Goal: Transaction & Acquisition: Book appointment/travel/reservation

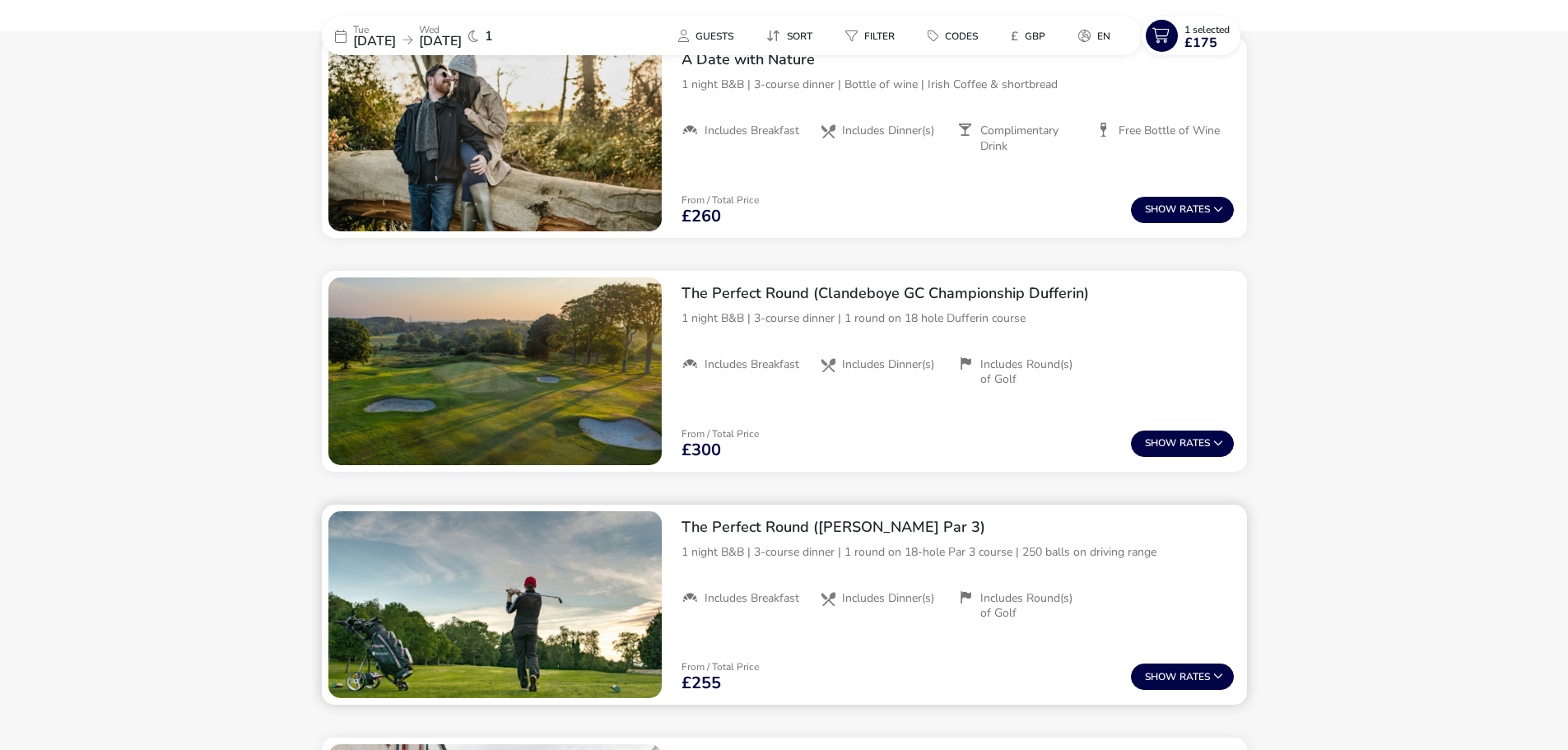
scroll to position [1696, 0]
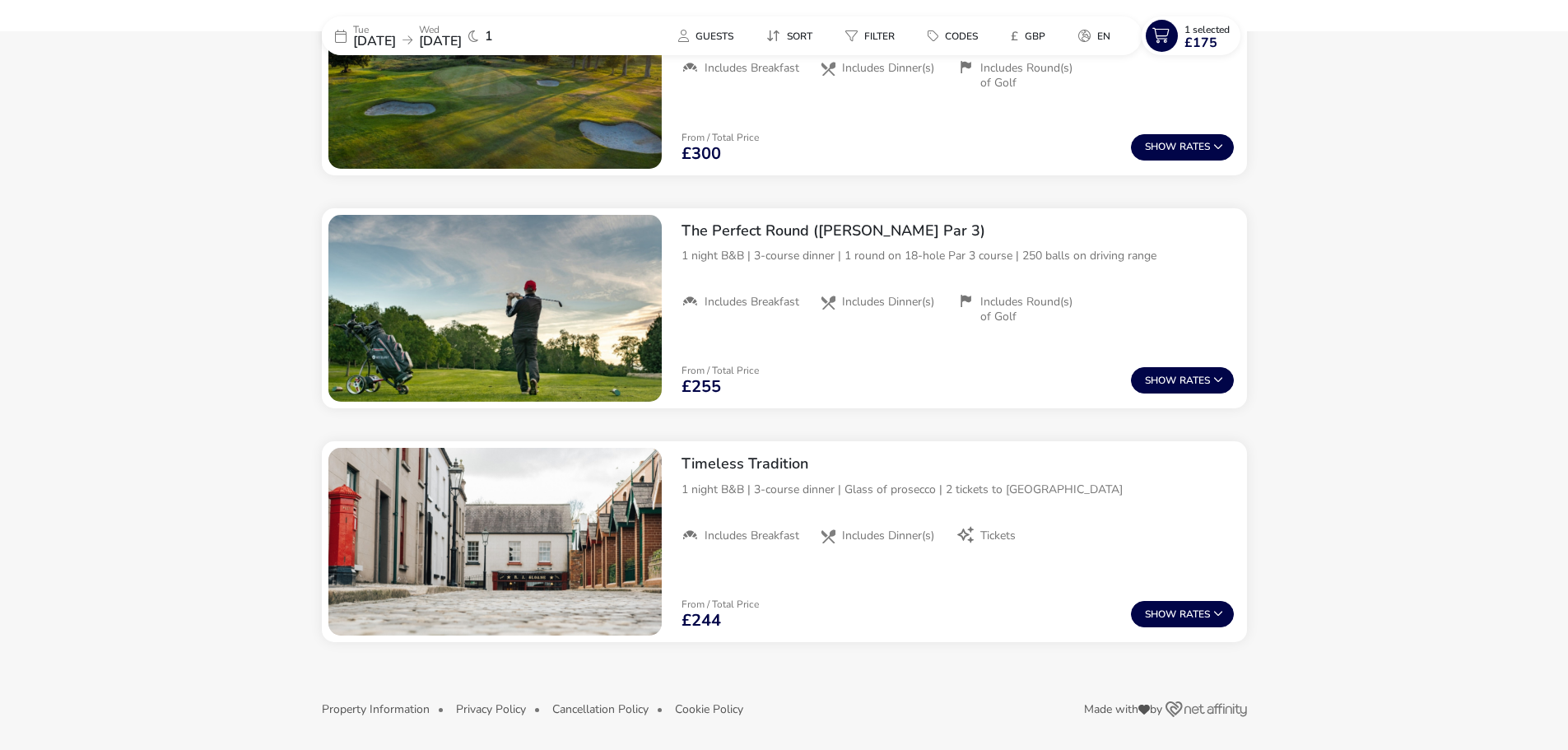
click at [492, 54] on div "[DATE] [DATE] 1" at bounding box center [445, 35] width 247 height 39
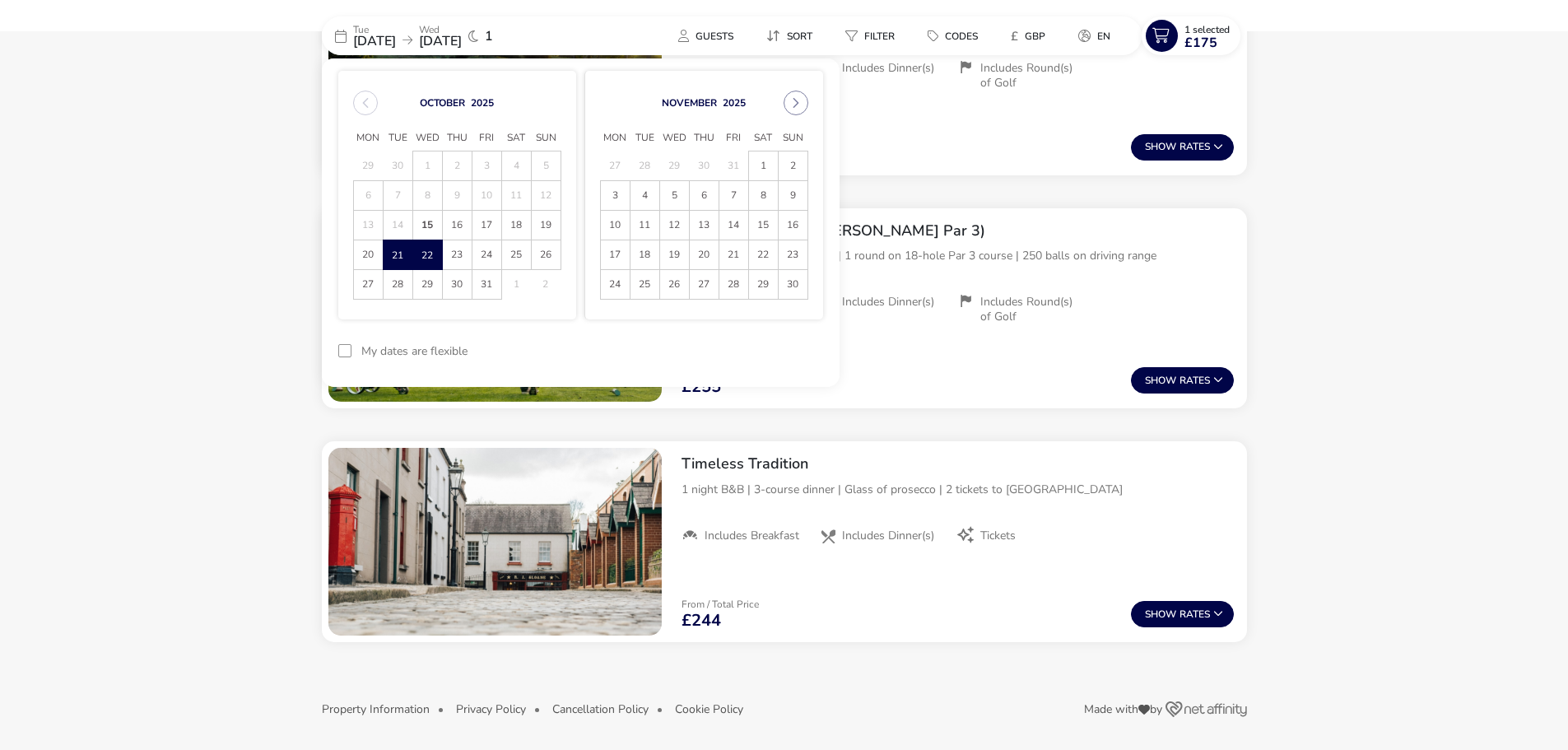
click at [462, 49] on span "[DATE]" at bounding box center [439, 41] width 43 height 18
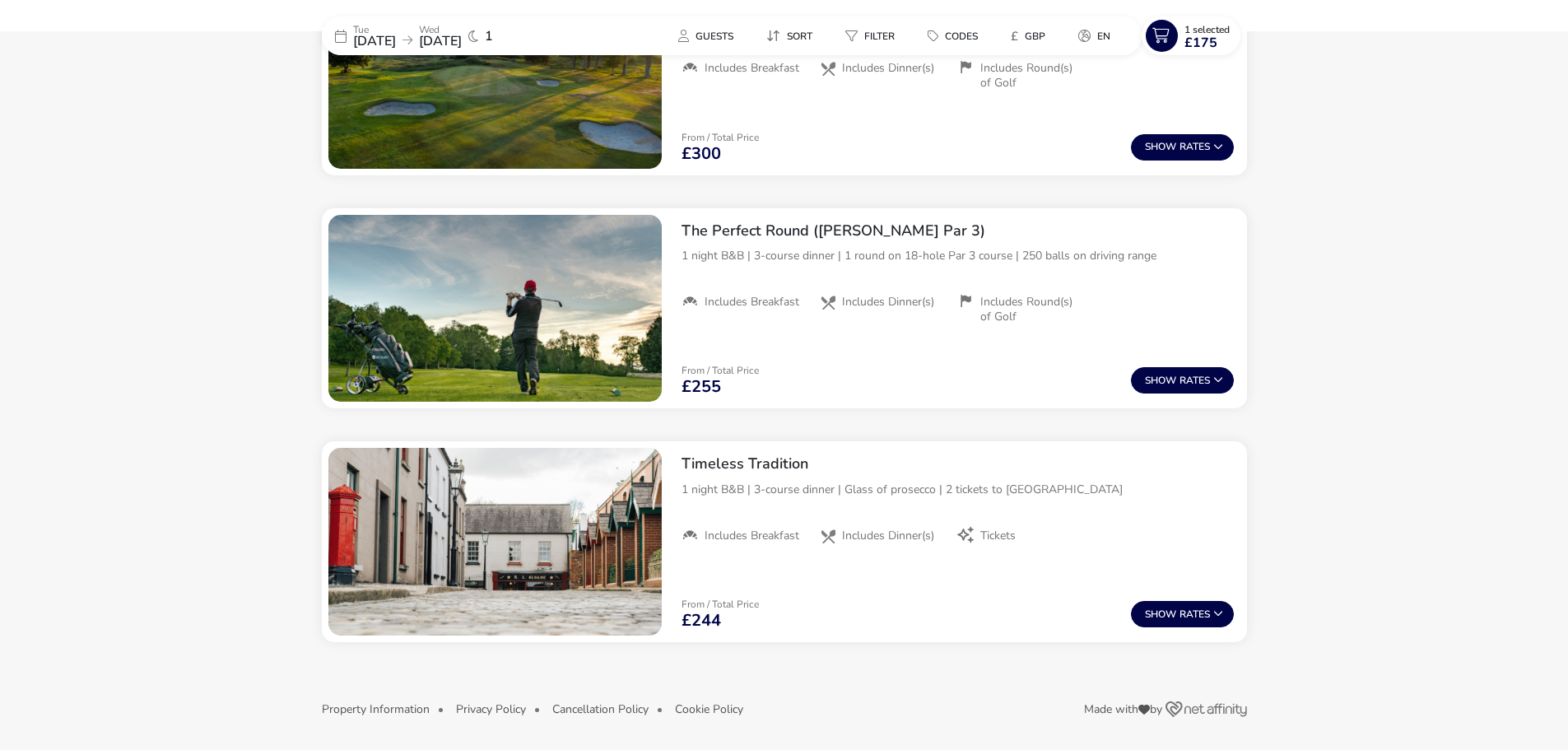
click at [462, 49] on span "[DATE]" at bounding box center [439, 41] width 43 height 18
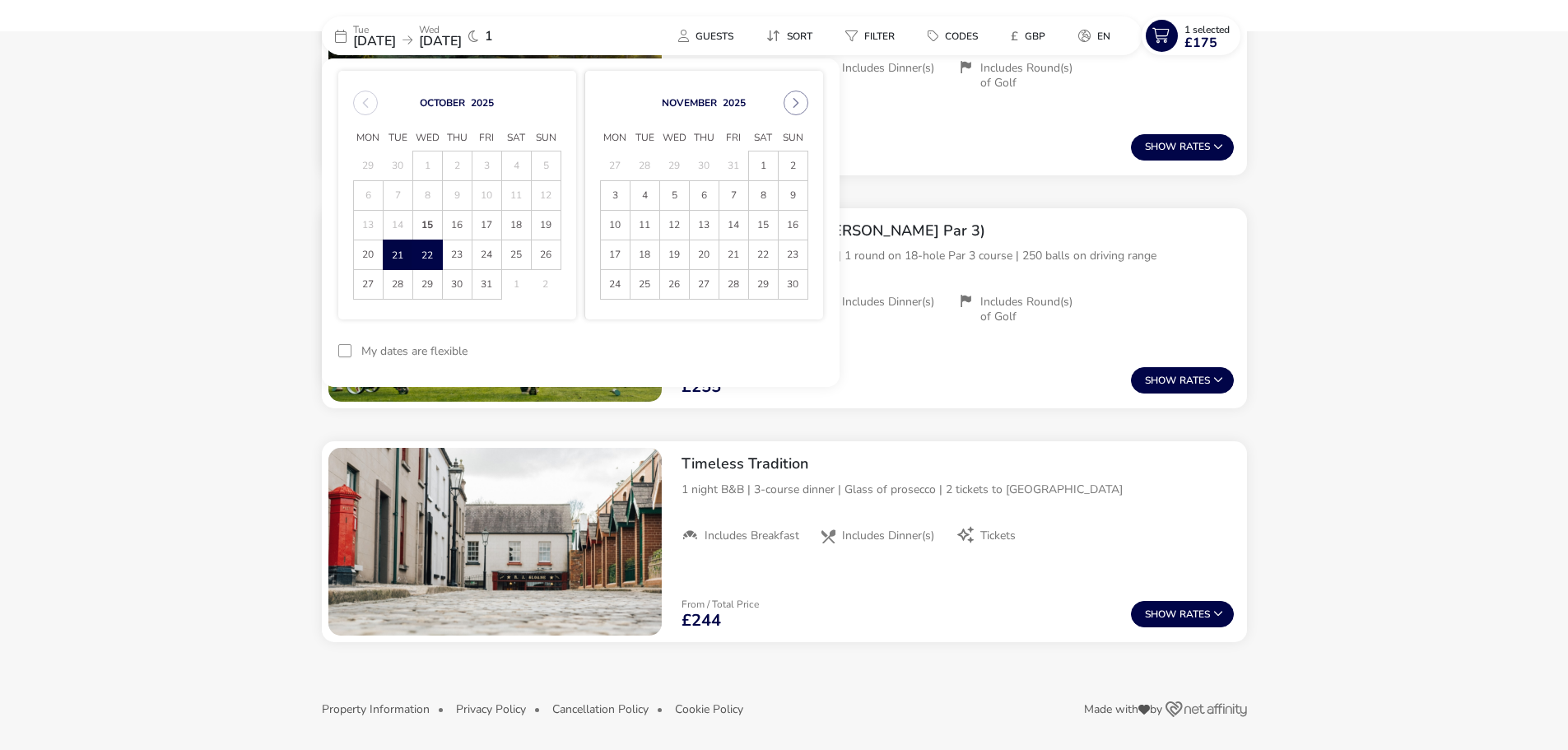
click at [401, 252] on span "21" at bounding box center [398, 254] width 28 height 28
click at [460, 252] on span "23" at bounding box center [457, 254] width 28 height 28
click at [786, 349] on button "Apply Dates" at bounding box center [773, 350] width 100 height 39
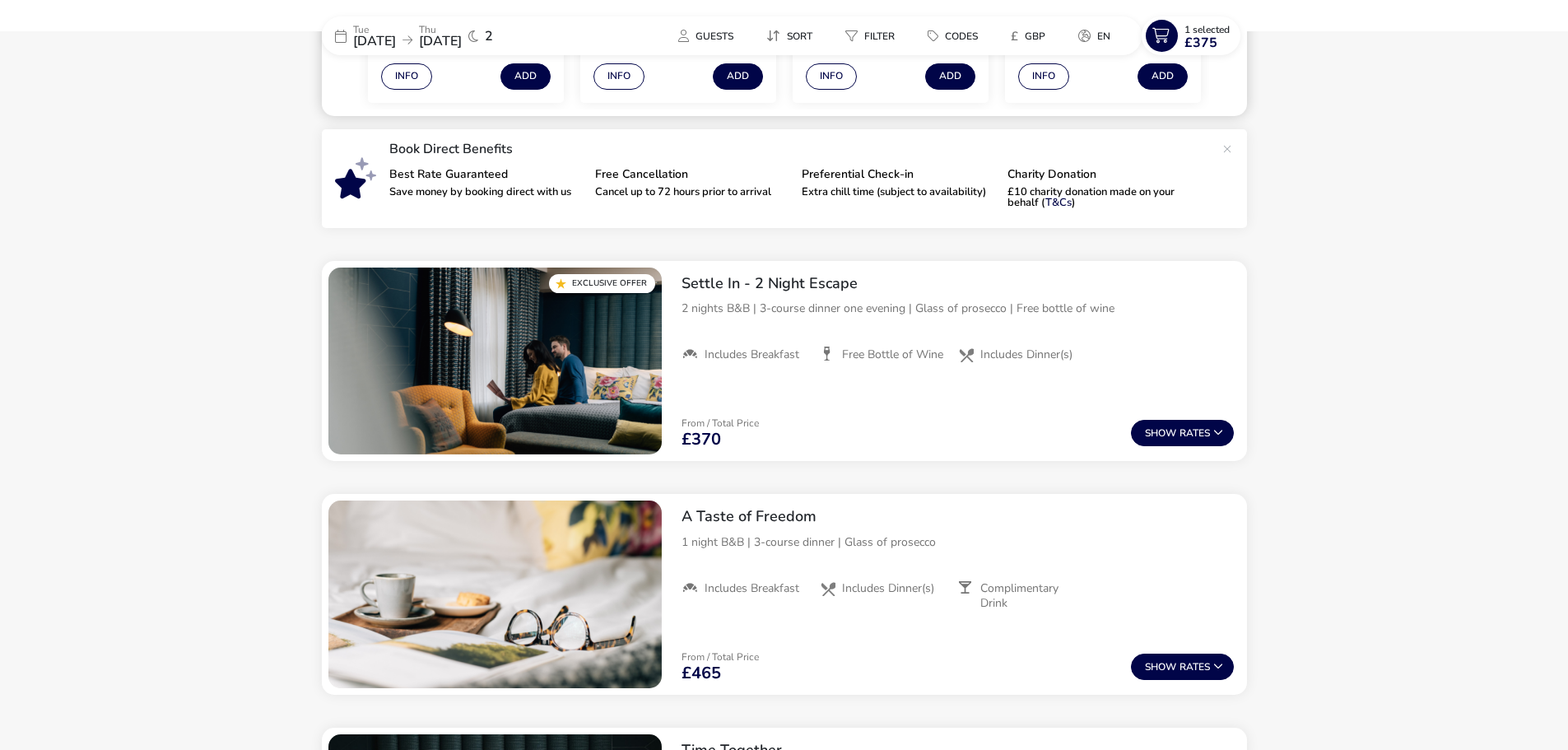
scroll to position [494, 0]
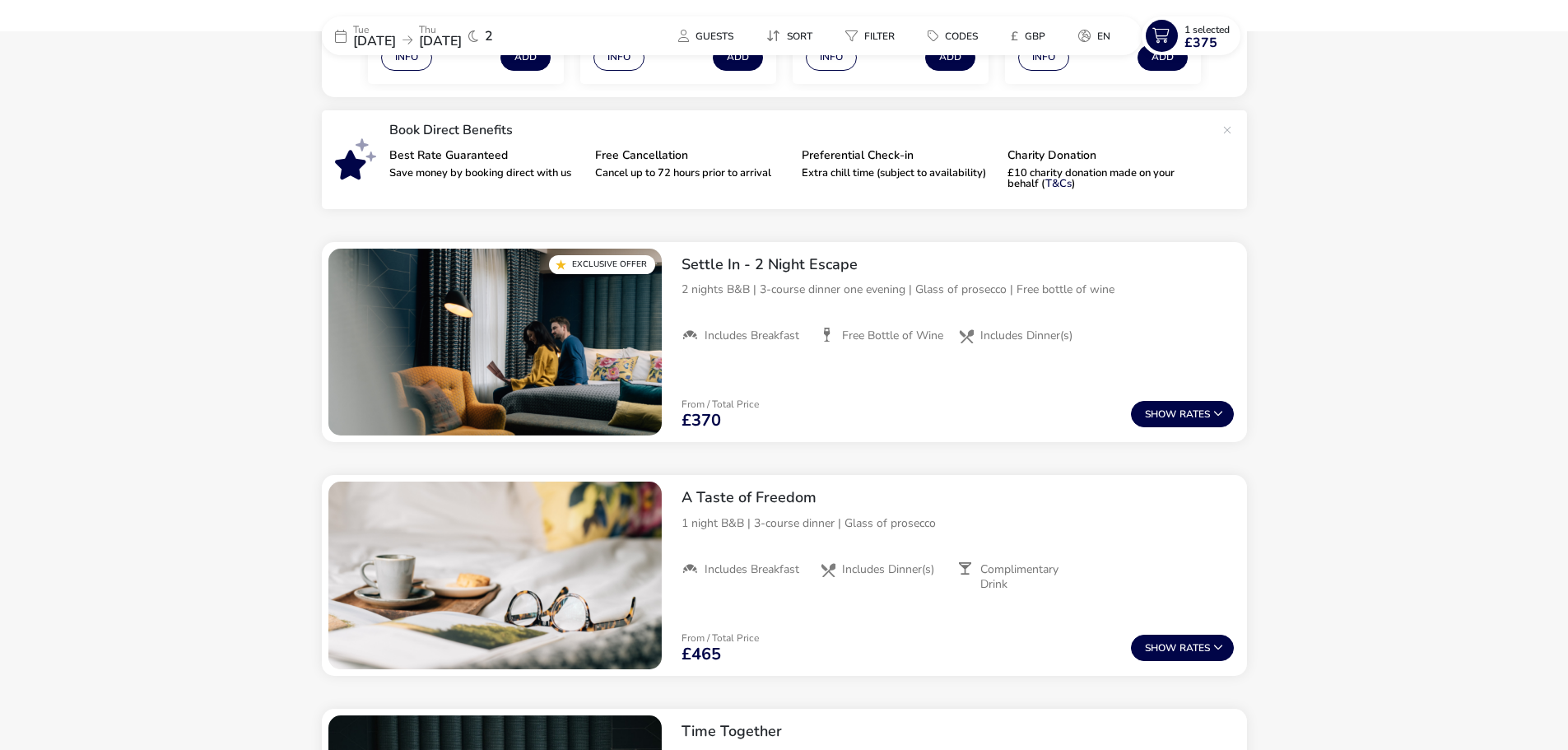
click at [453, 28] on p "Thu" at bounding box center [439, 29] width 43 height 9
click at [435, 31] on div "[DATE] [DATE]" at bounding box center [407, 36] width 109 height 23
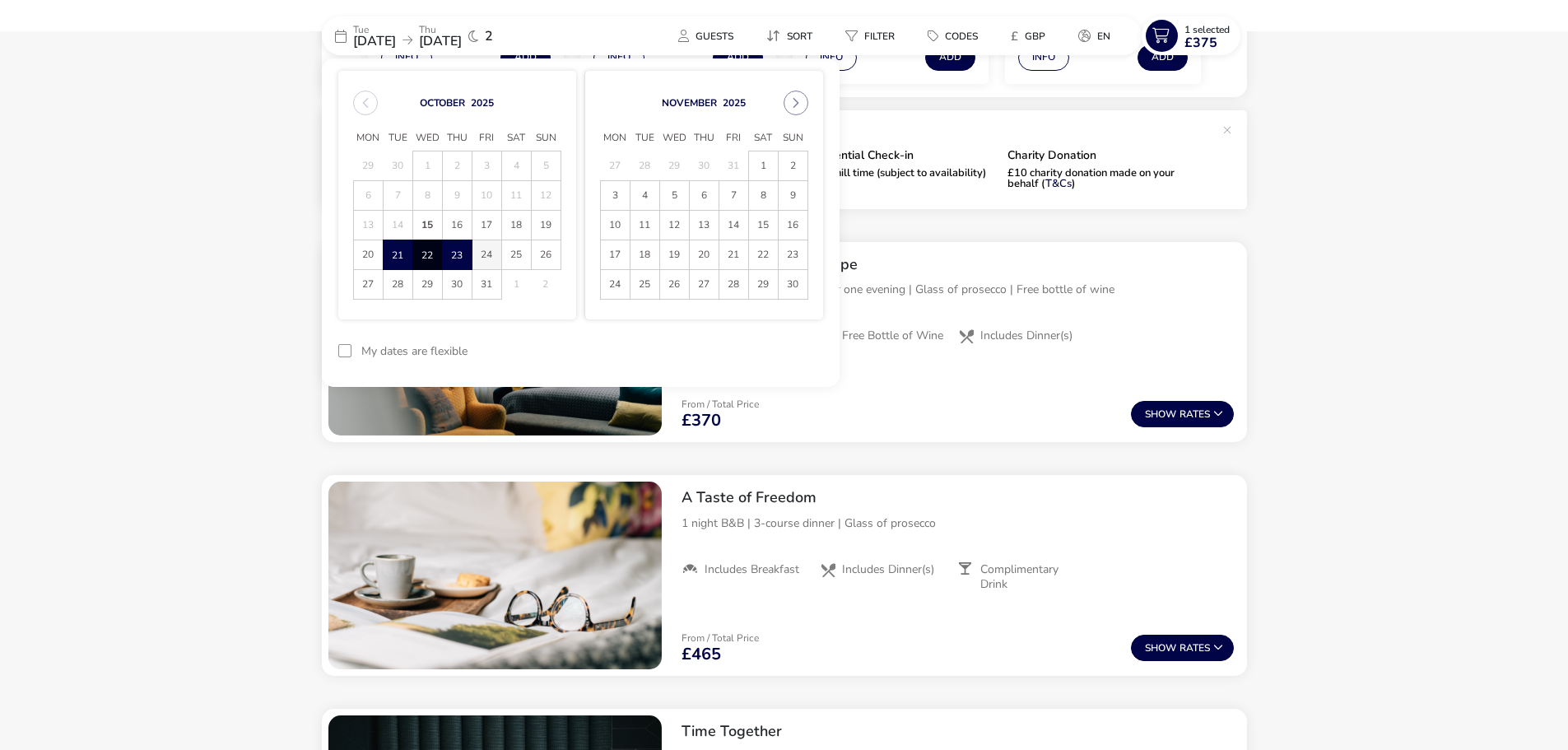
click at [480, 255] on span "24" at bounding box center [486, 254] width 28 height 28
click at [381, 253] on span "20" at bounding box center [368, 254] width 28 height 28
click at [394, 253] on span "21" at bounding box center [398, 254] width 28 height 28
click at [423, 278] on span "29" at bounding box center [427, 284] width 28 height 28
click at [401, 251] on span "21" at bounding box center [398, 254] width 28 height 28
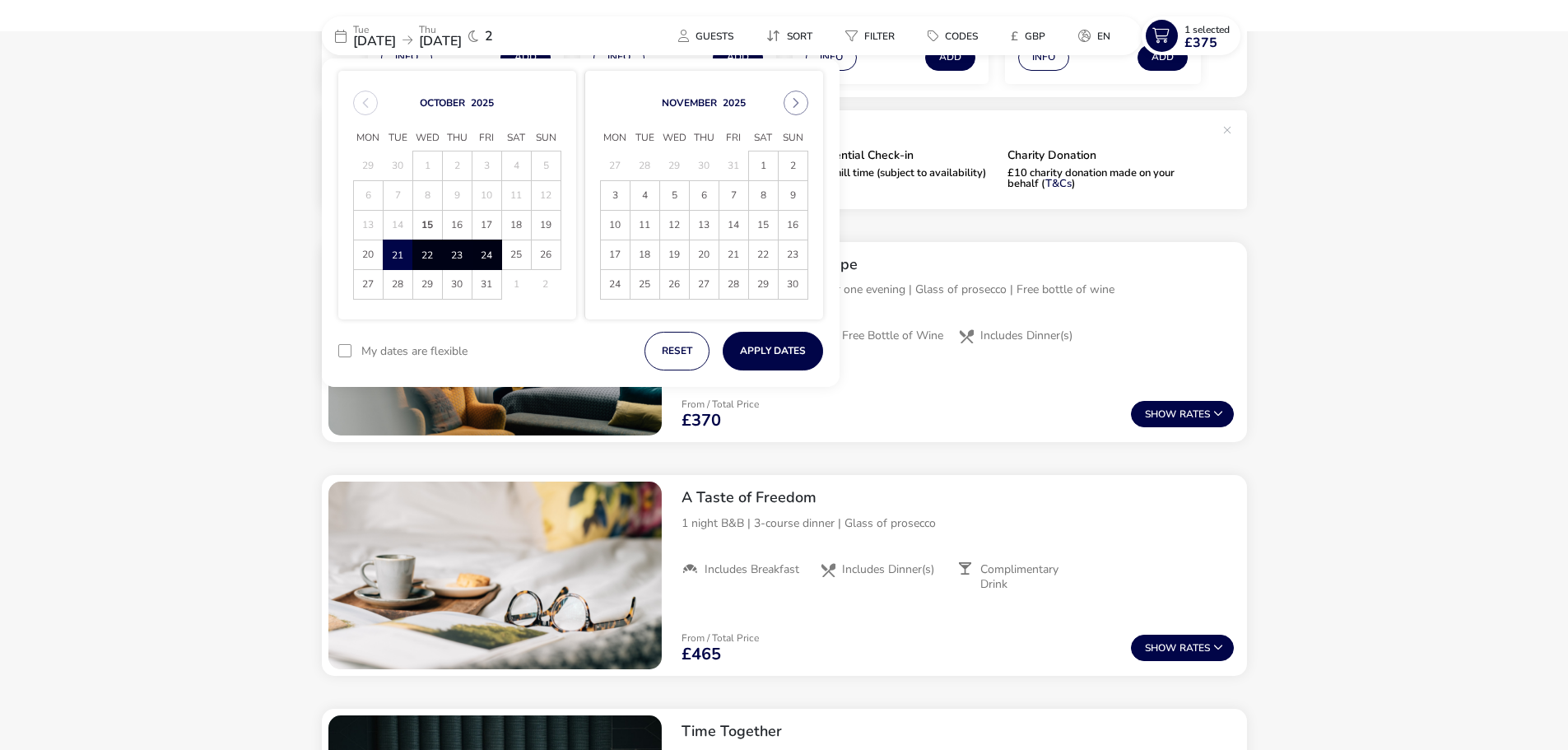
click at [487, 253] on span "24" at bounding box center [486, 254] width 28 height 28
click at [753, 341] on button "Apply Dates" at bounding box center [773, 350] width 100 height 39
